Goal: Task Accomplishment & Management: Use online tool/utility

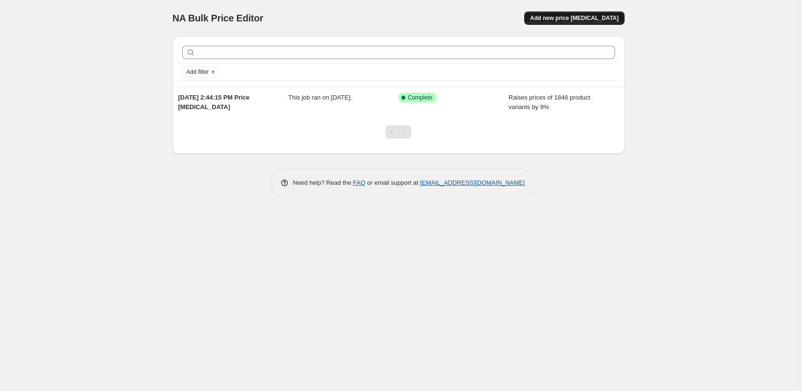
click at [558, 14] on span "Add new price [MEDICAL_DATA]" at bounding box center [574, 18] width 89 height 8
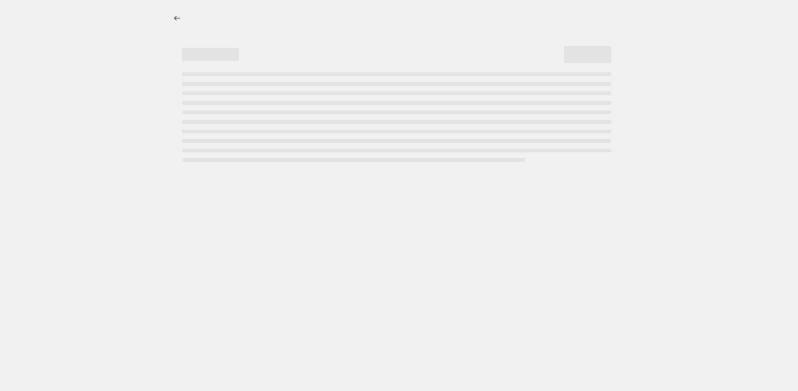
select select "percentage"
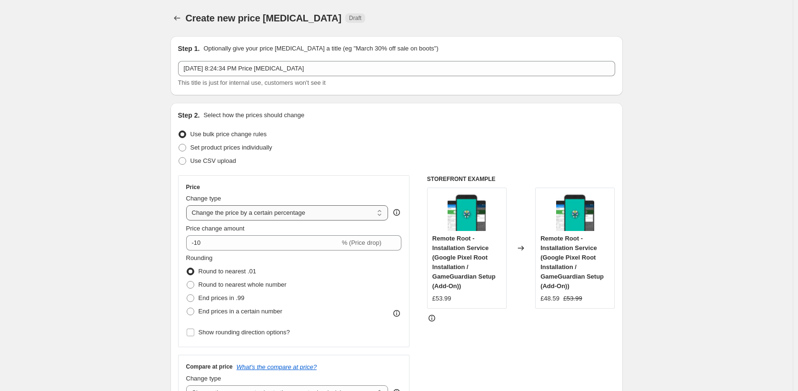
click at [300, 205] on select "Change the price to a certain amount Change the price by a certain amount Chang…" at bounding box center [287, 212] width 202 height 15
click at [272, 144] on span "Set product prices individually" at bounding box center [231, 147] width 82 height 7
click at [179, 144] on input "Set product prices individually" at bounding box center [178, 144] width 0 height 0
radio input "true"
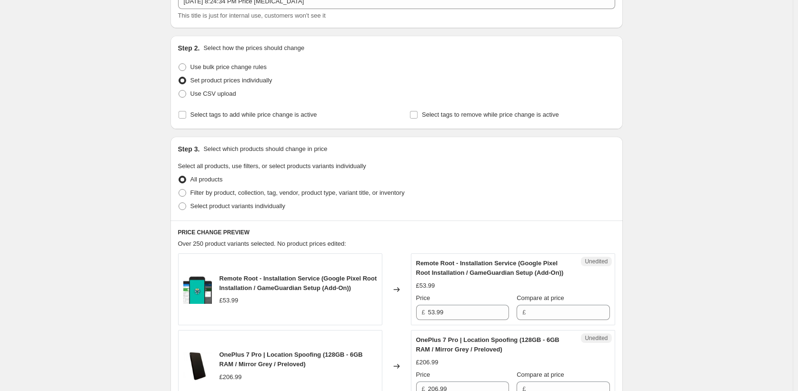
scroll to position [48, 0]
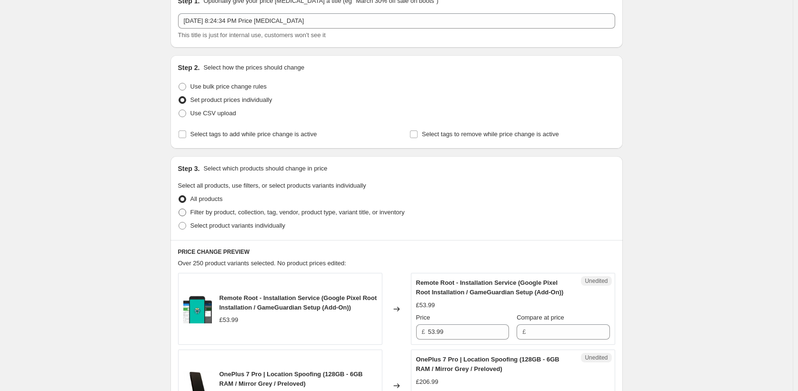
click at [267, 208] on span "Filter by product, collection, tag, vendor, product type, variant title, or inv…" at bounding box center [297, 211] width 214 height 7
click at [179, 208] on input "Filter by product, collection, tag, vendor, product type, variant title, or inv…" at bounding box center [178, 208] width 0 height 0
radio input "true"
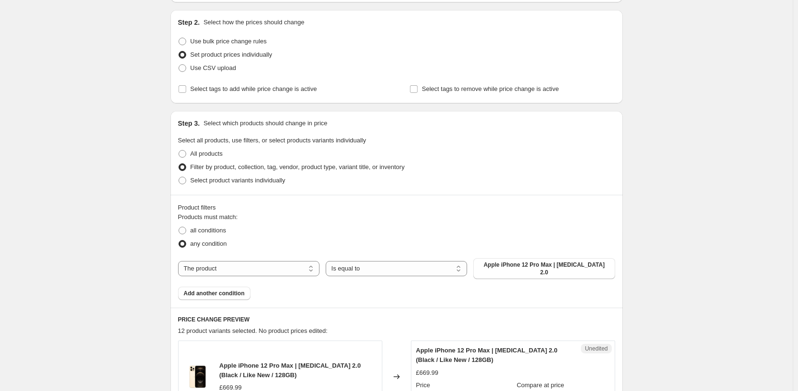
scroll to position [95, 0]
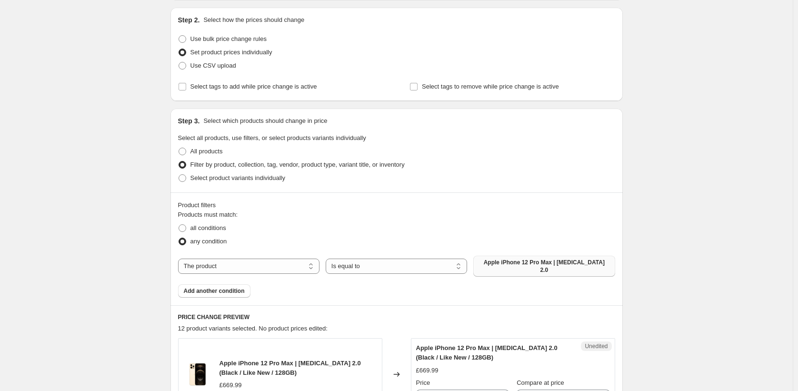
click at [484, 258] on span "Apple iPhone 12 Pro Max | Dopamine 2.0" at bounding box center [544, 265] width 130 height 15
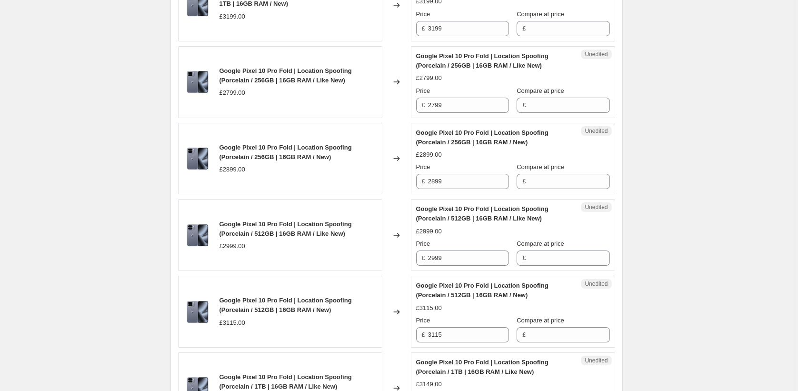
scroll to position [1329, 0]
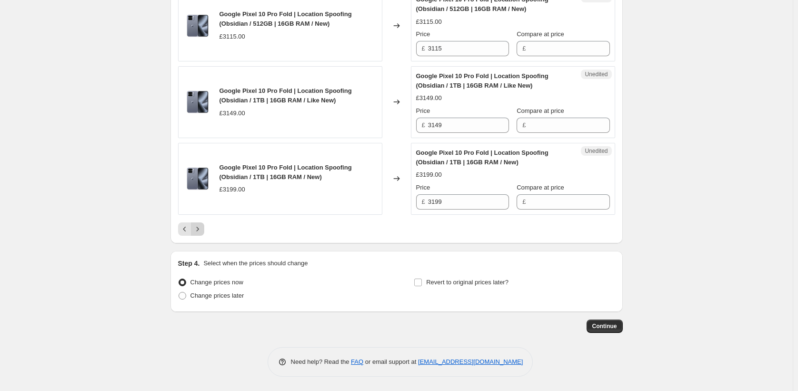
scroll to position [349, 0]
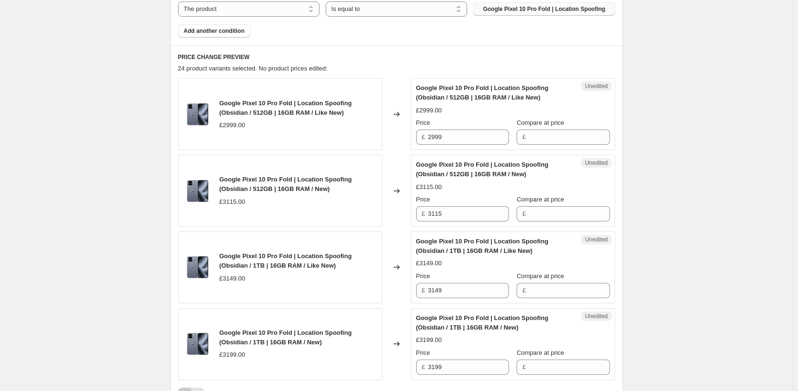
click at [189, 389] on icon "Previous" at bounding box center [185, 394] width 10 height 10
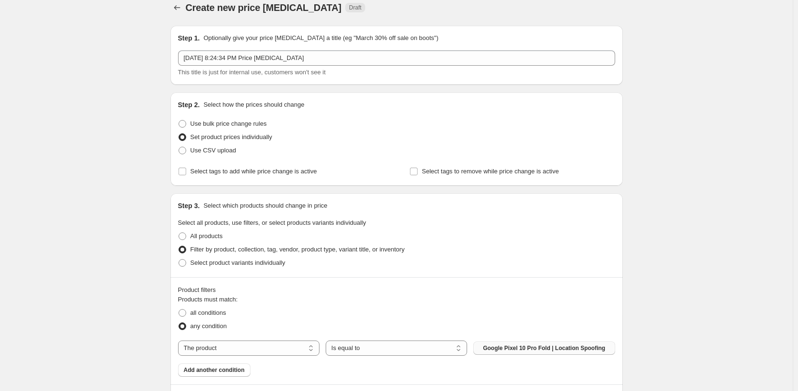
scroll to position [0, 0]
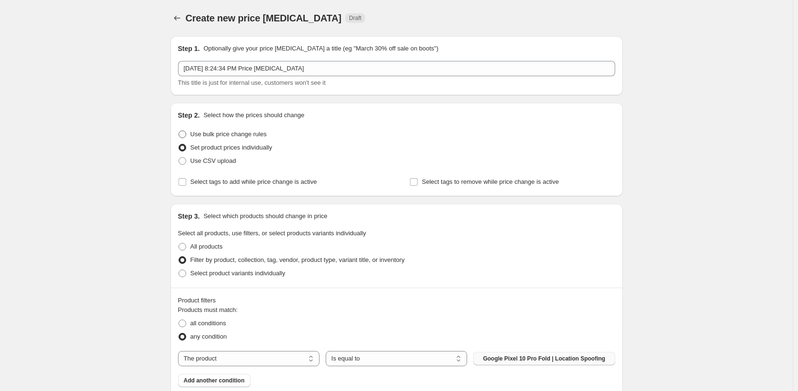
click at [256, 130] on span "Use bulk price change rules" at bounding box center [228, 133] width 76 height 7
click at [179, 130] on input "Use bulk price change rules" at bounding box center [178, 130] width 0 height 0
radio input "true"
select select "percentage"
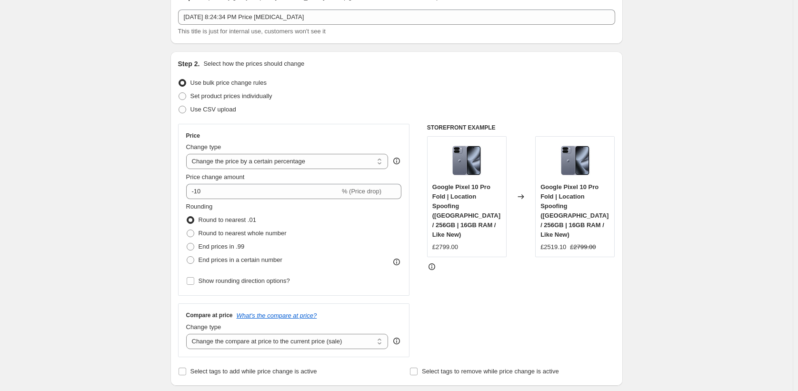
scroll to position [48, 0]
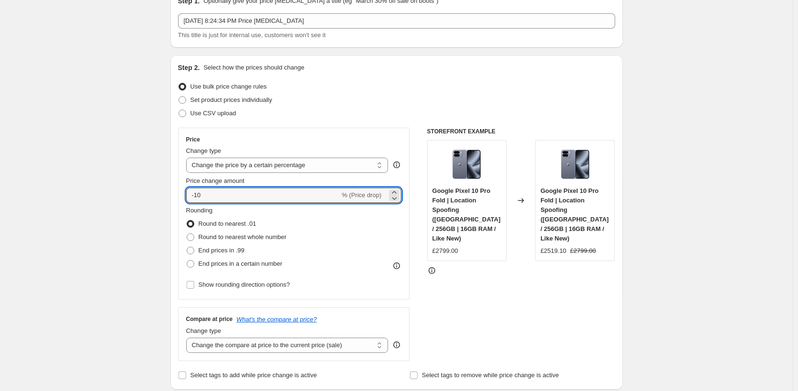
drag, startPoint x: 297, startPoint y: 142, endPoint x: 207, endPoint y: 137, distance: 90.1
click at [274, 188] on input "10" at bounding box center [257, 195] width 143 height 15
type input "11"
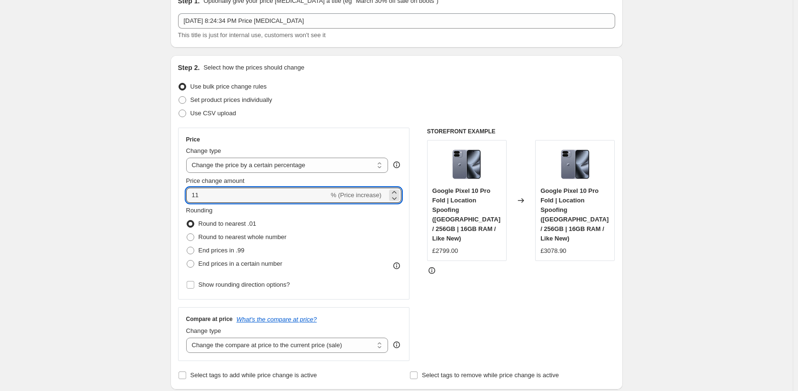
click at [277, 188] on input "11" at bounding box center [257, 195] width 143 height 15
click at [245, 247] on span "End prices in .99" at bounding box center [221, 250] width 46 height 7
click at [187, 247] on input "End prices in .99" at bounding box center [187, 247] width 0 height 0
radio input "true"
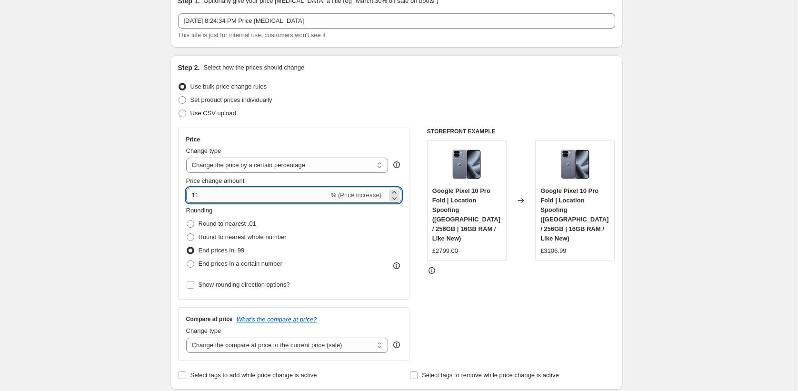
click at [263, 188] on input "11" at bounding box center [257, 195] width 143 height 15
type input "1"
drag, startPoint x: 283, startPoint y: 141, endPoint x: 227, endPoint y: 148, distance: 55.6
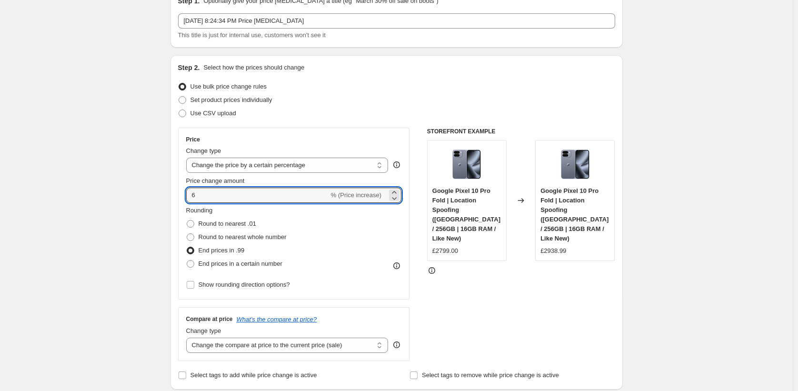
drag, startPoint x: 267, startPoint y: 145, endPoint x: 225, endPoint y: 150, distance: 42.7
type input "7"
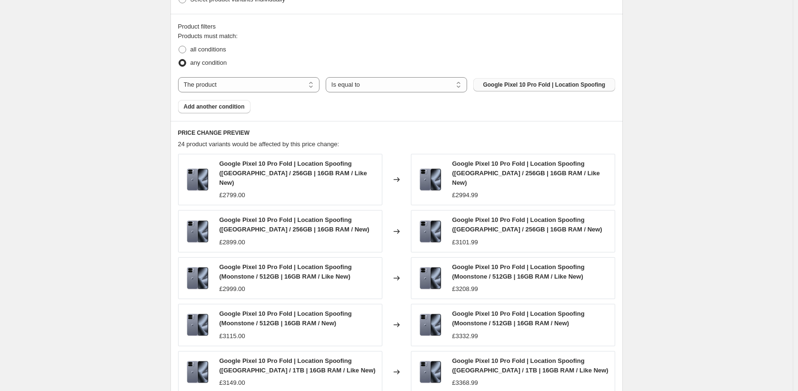
scroll to position [518, 0]
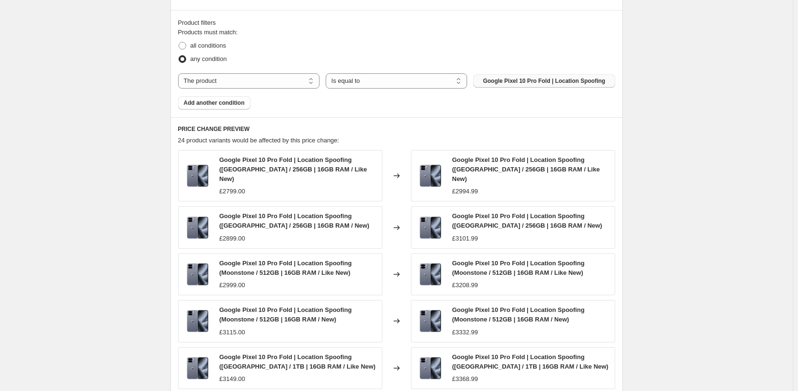
click at [562, 335] on div "Step 1. Optionally give your price change job a title (eg "March 30% off sale o…" at bounding box center [396, 30] width 452 height 1040
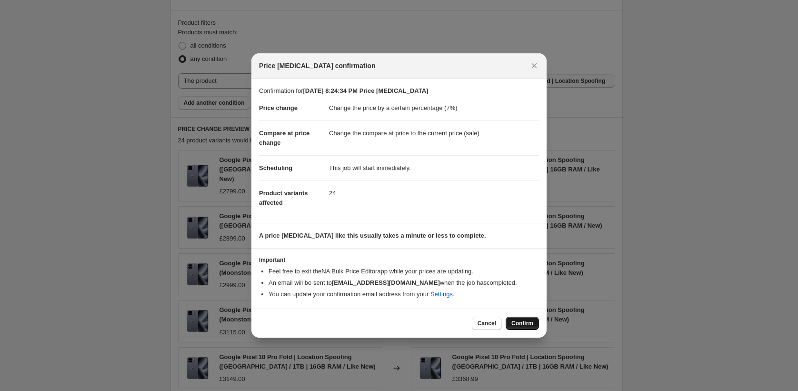
click at [505, 316] on button "Confirm" at bounding box center [521, 322] width 33 height 13
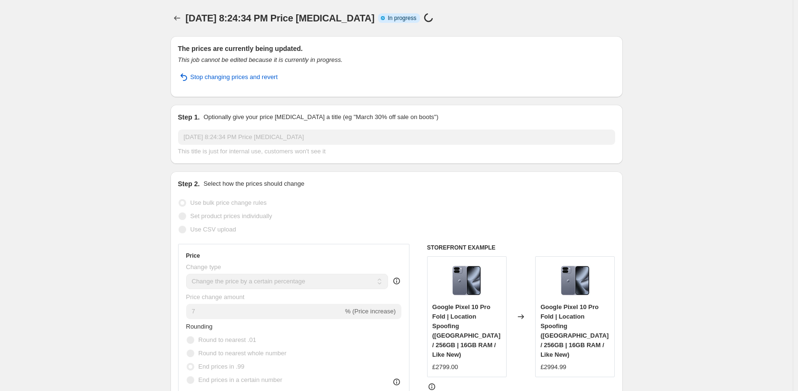
select select "percentage"
